Goal: Find contact information: Find contact information

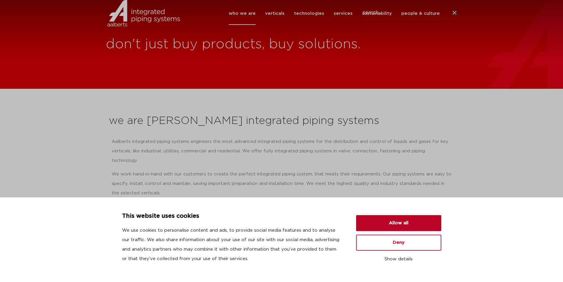
click at [402, 220] on button "Allow all" at bounding box center [398, 223] width 85 height 16
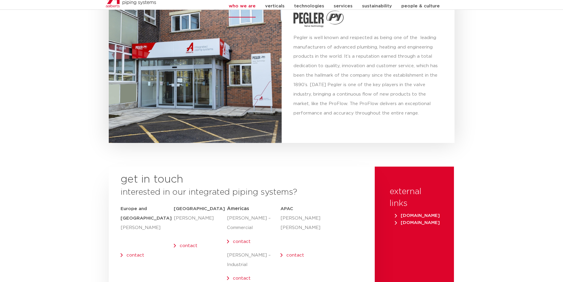
scroll to position [2306, 0]
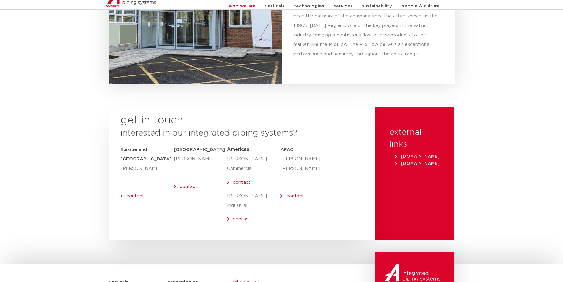
click at [247, 154] on p "[PERSON_NAME] – Commercial" at bounding box center [253, 163] width 53 height 19
click at [243, 164] on p "[PERSON_NAME] – Commercial" at bounding box center [253, 163] width 53 height 19
click at [246, 191] on p "[PERSON_NAME] – Industrial" at bounding box center [253, 200] width 53 height 19
drag, startPoint x: 254, startPoint y: 158, endPoint x: 222, endPoint y: 147, distance: 33.9
click at [222, 147] on div "get in touch interested in our integrated piping systems? [GEOGRAPHIC_DATA] and…" at bounding box center [242, 173] width 266 height 133
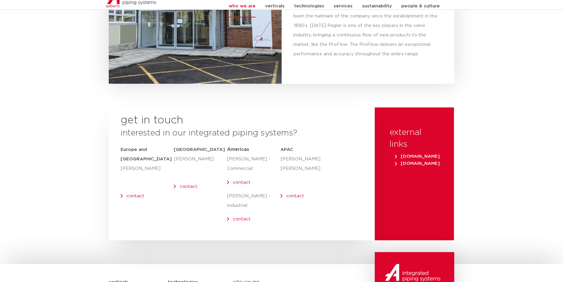
click at [236, 154] on p "[PERSON_NAME] – Commercial" at bounding box center [253, 163] width 53 height 19
click at [240, 180] on link "contact" at bounding box center [242, 182] width 18 height 4
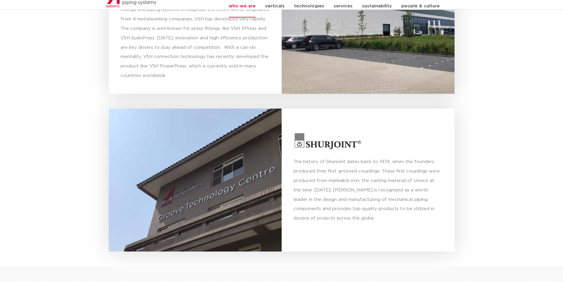
scroll to position [1565, 0]
